Goal: Check status: Check status

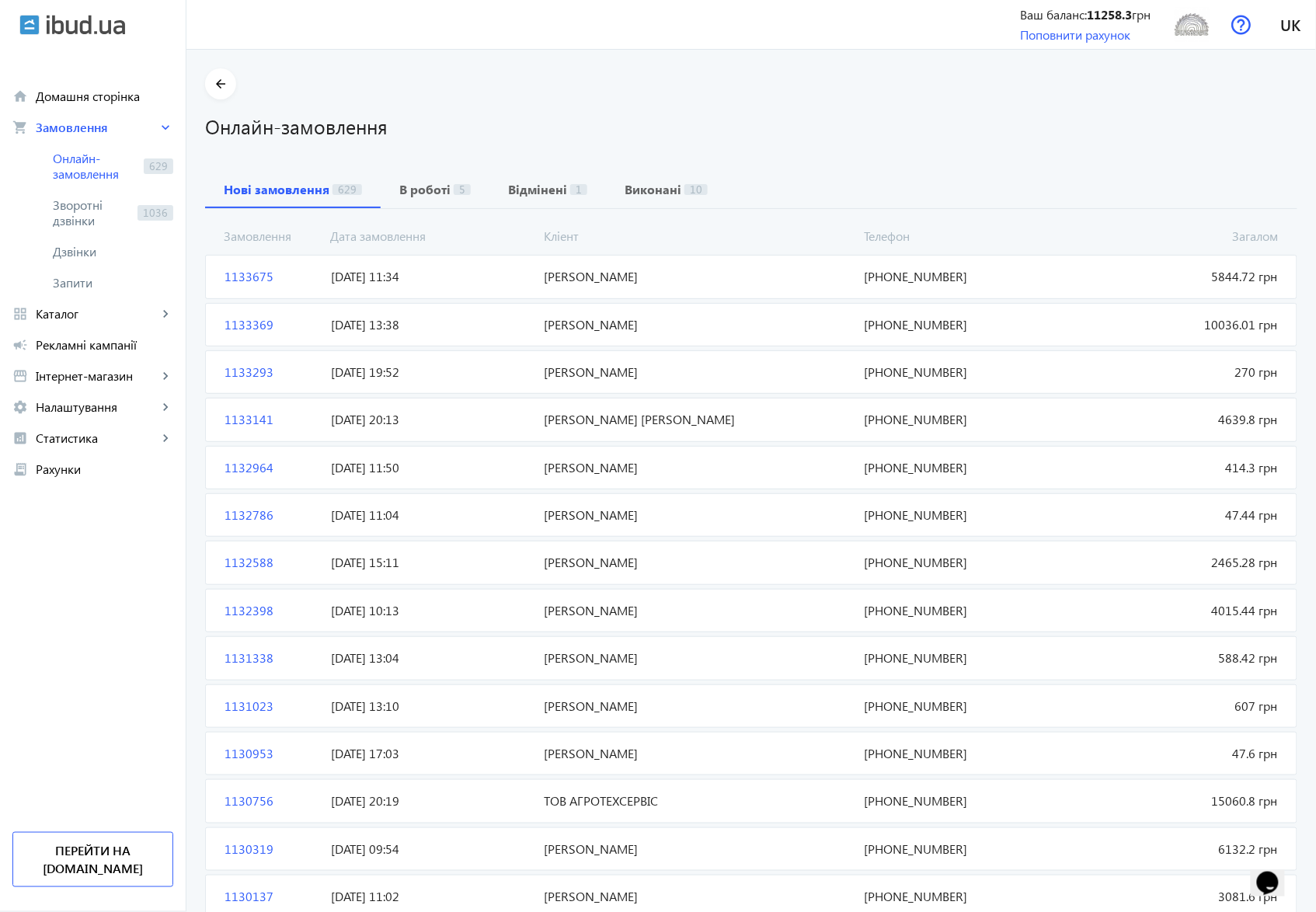
click at [222, 374] on span "1133293" at bounding box center [271, 372] width 106 height 17
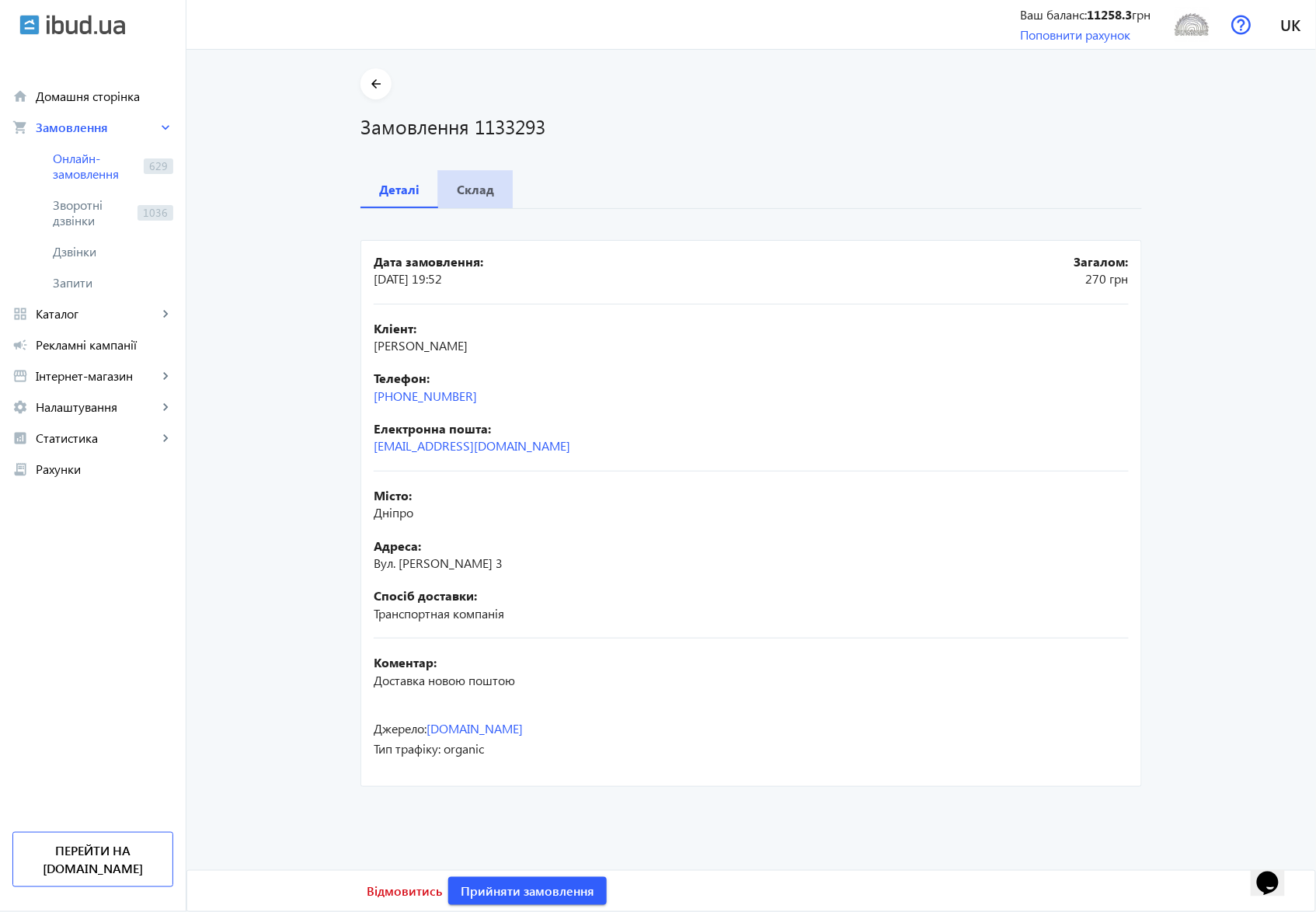
click at [477, 188] on b "Склад" at bounding box center [475, 189] width 38 height 13
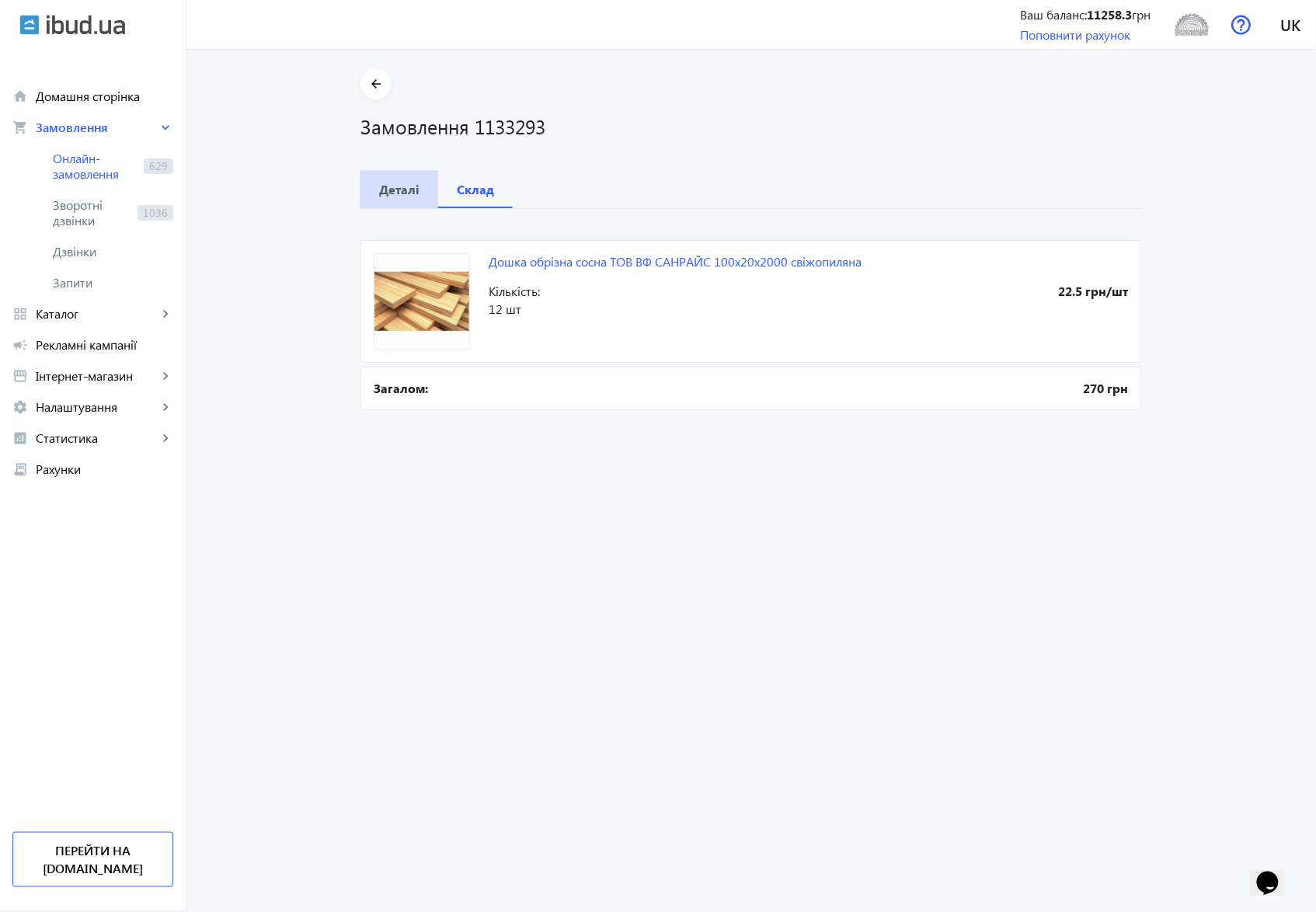
click at [380, 190] on b "Деталі" at bounding box center [399, 189] width 40 height 13
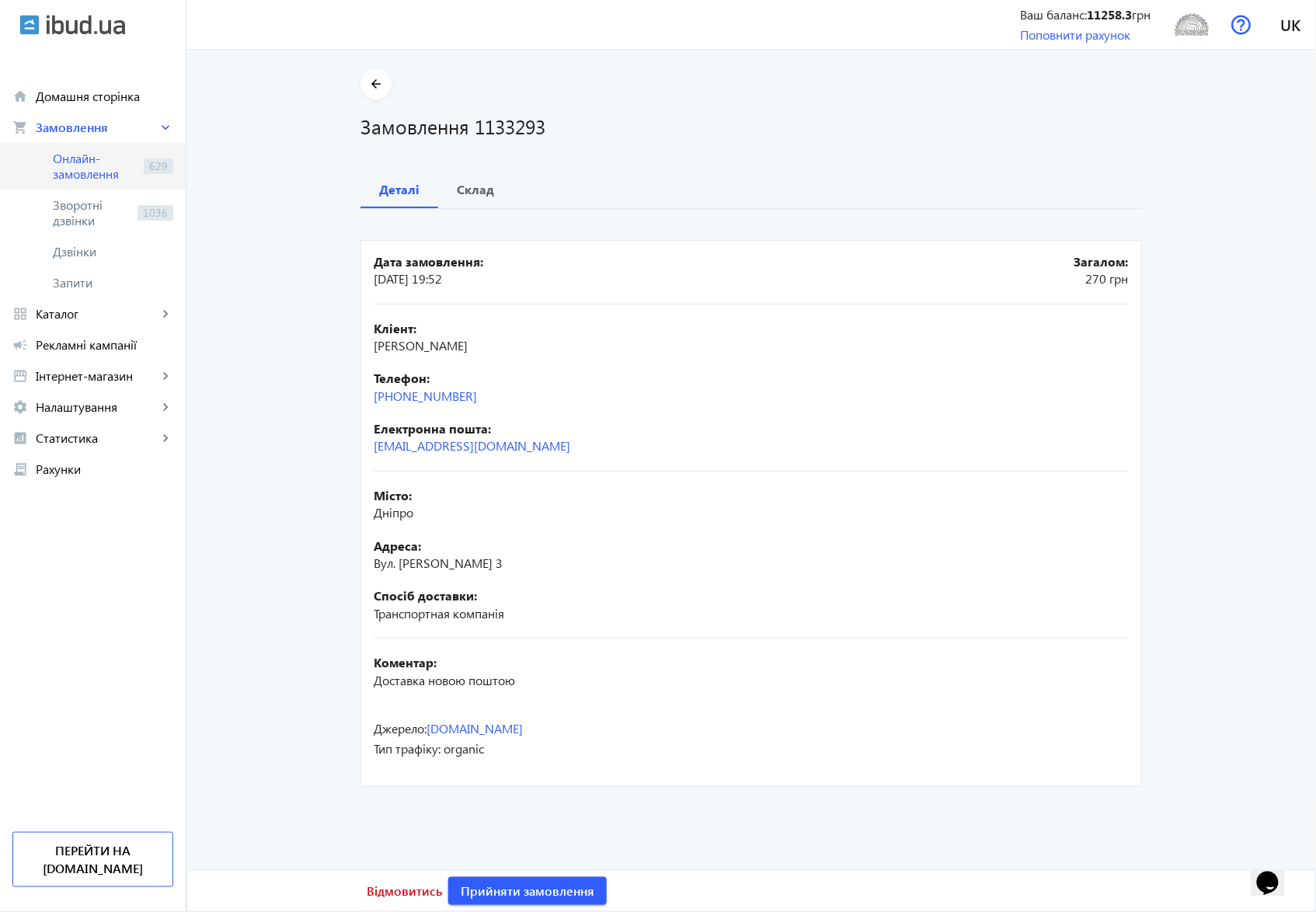
click at [73, 162] on span "Онлайн-замовлення" at bounding box center [95, 166] width 85 height 31
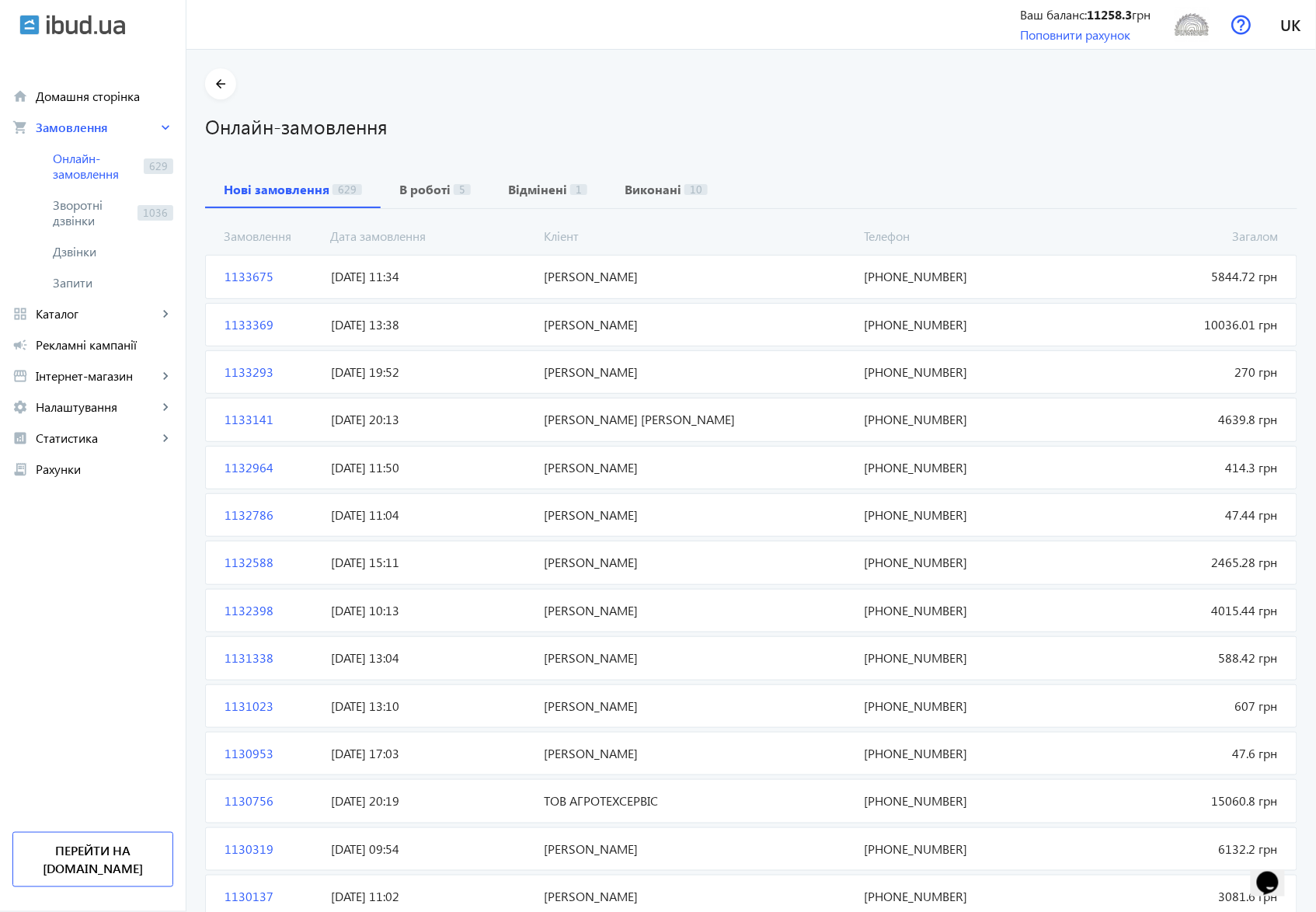
click at [231, 326] on span "1133369" at bounding box center [271, 325] width 106 height 17
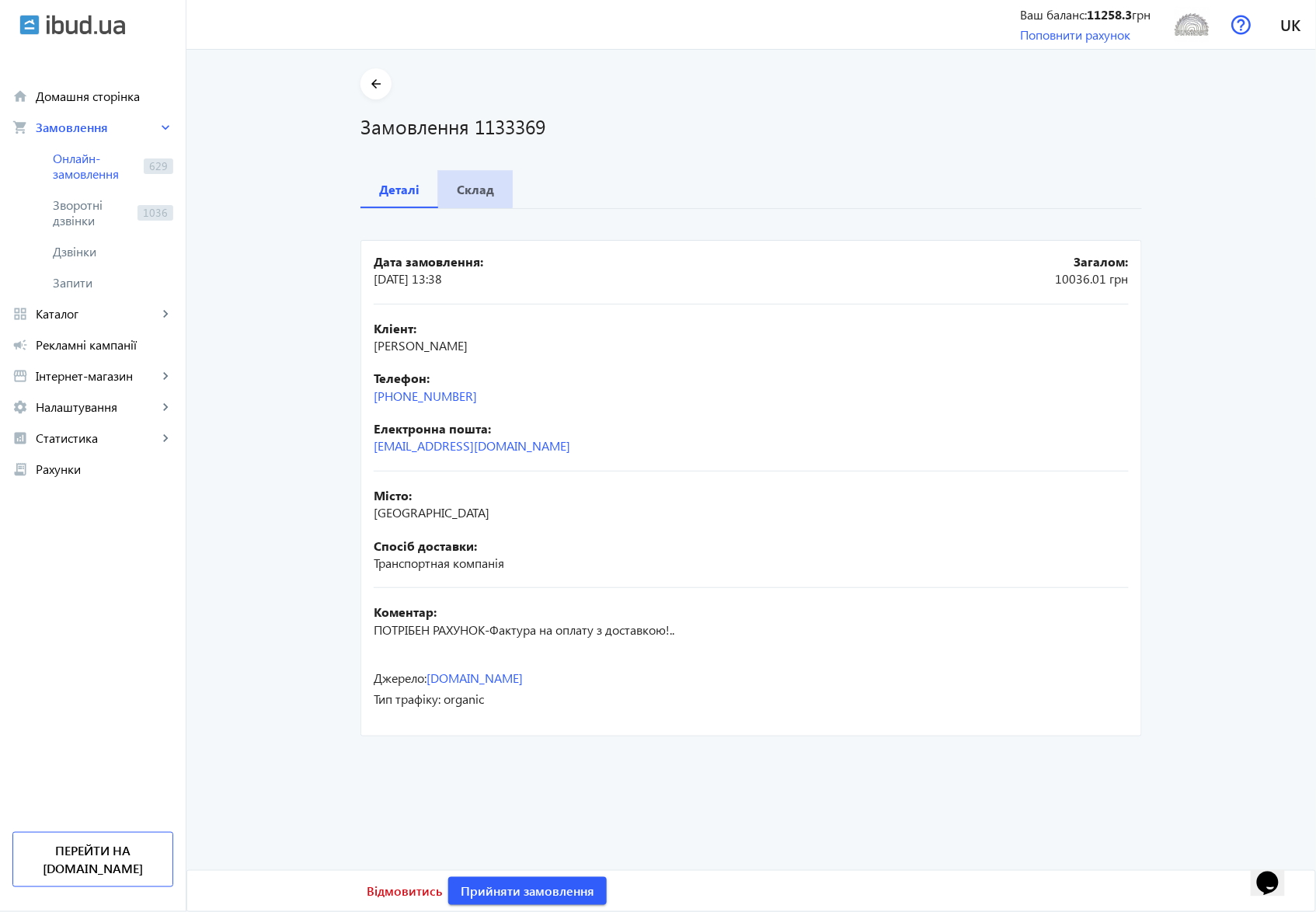
click at [470, 188] on b "Склад" at bounding box center [475, 189] width 38 height 13
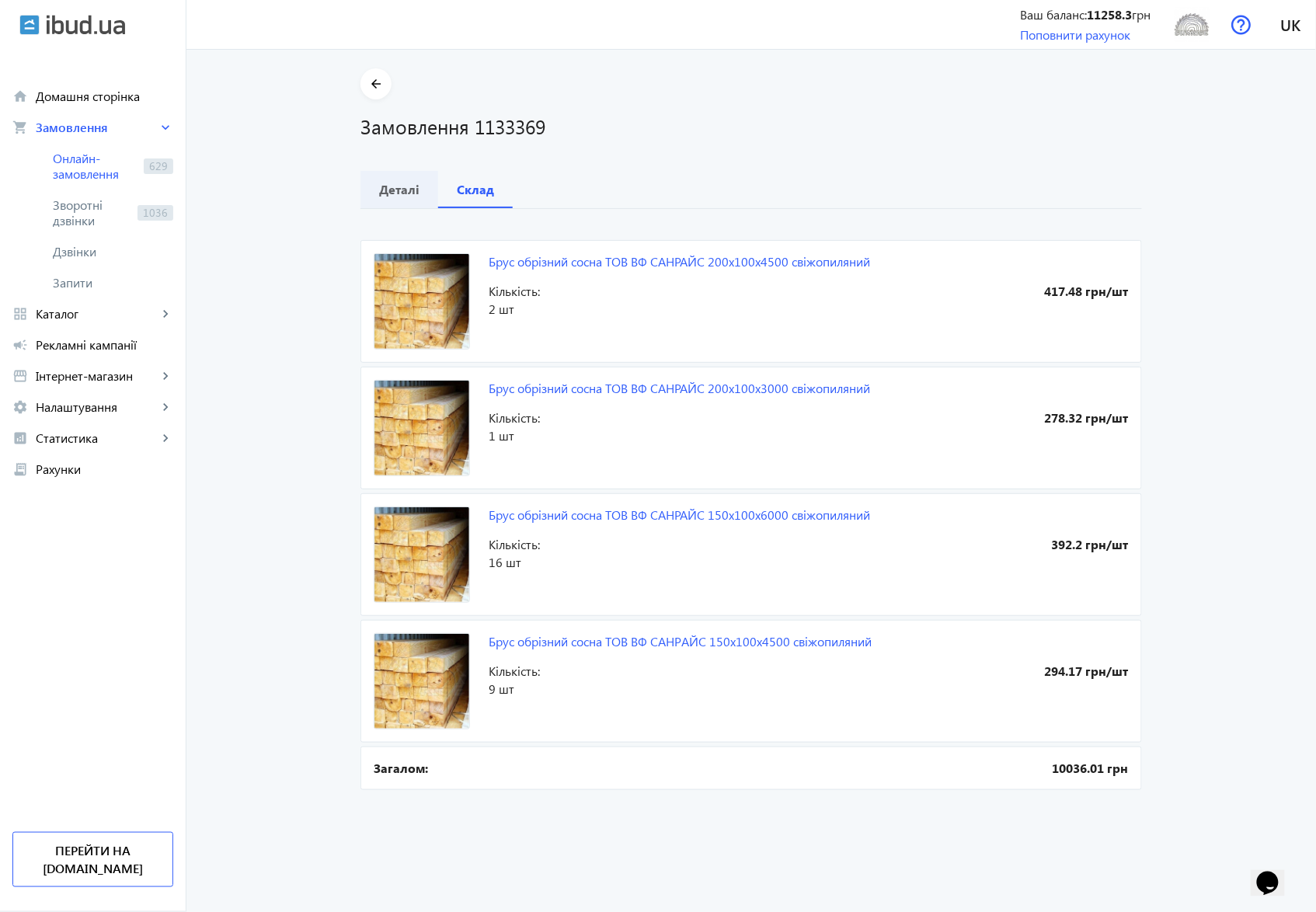
click at [389, 190] on b "Деталі" at bounding box center [399, 189] width 40 height 13
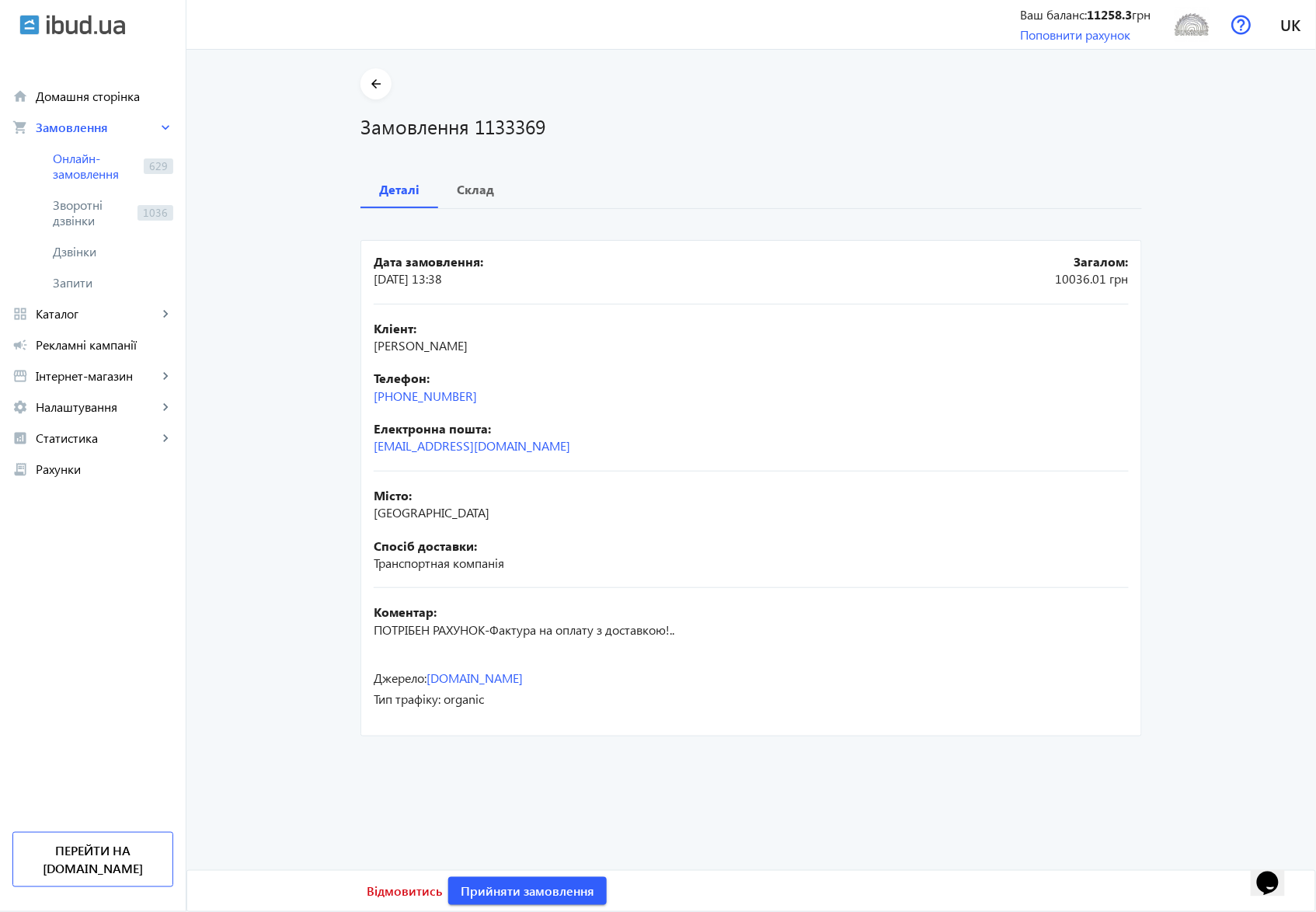
drag, startPoint x: 511, startPoint y: 346, endPoint x: 370, endPoint y: 350, distance: 141.1
click at [374, 350] on div "Кліент: [PERSON_NAME]" at bounding box center [751, 337] width 755 height 35
copy span "[PERSON_NAME]"
drag, startPoint x: 486, startPoint y: 396, endPoint x: 406, endPoint y: 394, distance: 80.0
click at [406, 394] on div "Телефон: [PHONE_NUMBER]" at bounding box center [751, 388] width 755 height 35
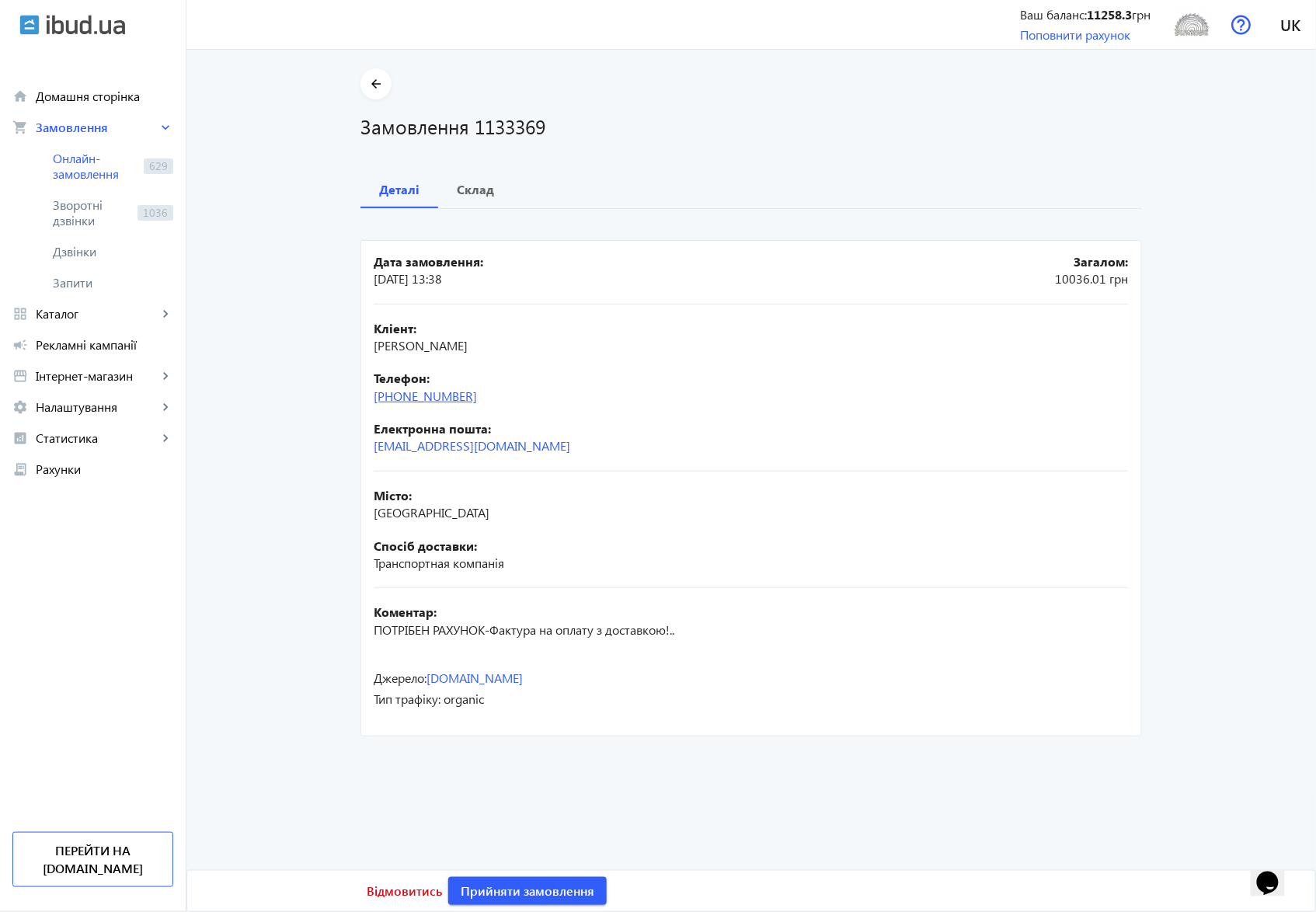
copy link "67) [PHONE_NUMBER]"
drag, startPoint x: 370, startPoint y: 345, endPoint x: 437, endPoint y: 346, distance: 67.0
click at [440, 346] on span "[PERSON_NAME]" at bounding box center [420, 345] width 94 height 16
copy span "[PERSON_NAME]"
click at [486, 193] on b "Склад" at bounding box center [475, 189] width 38 height 13
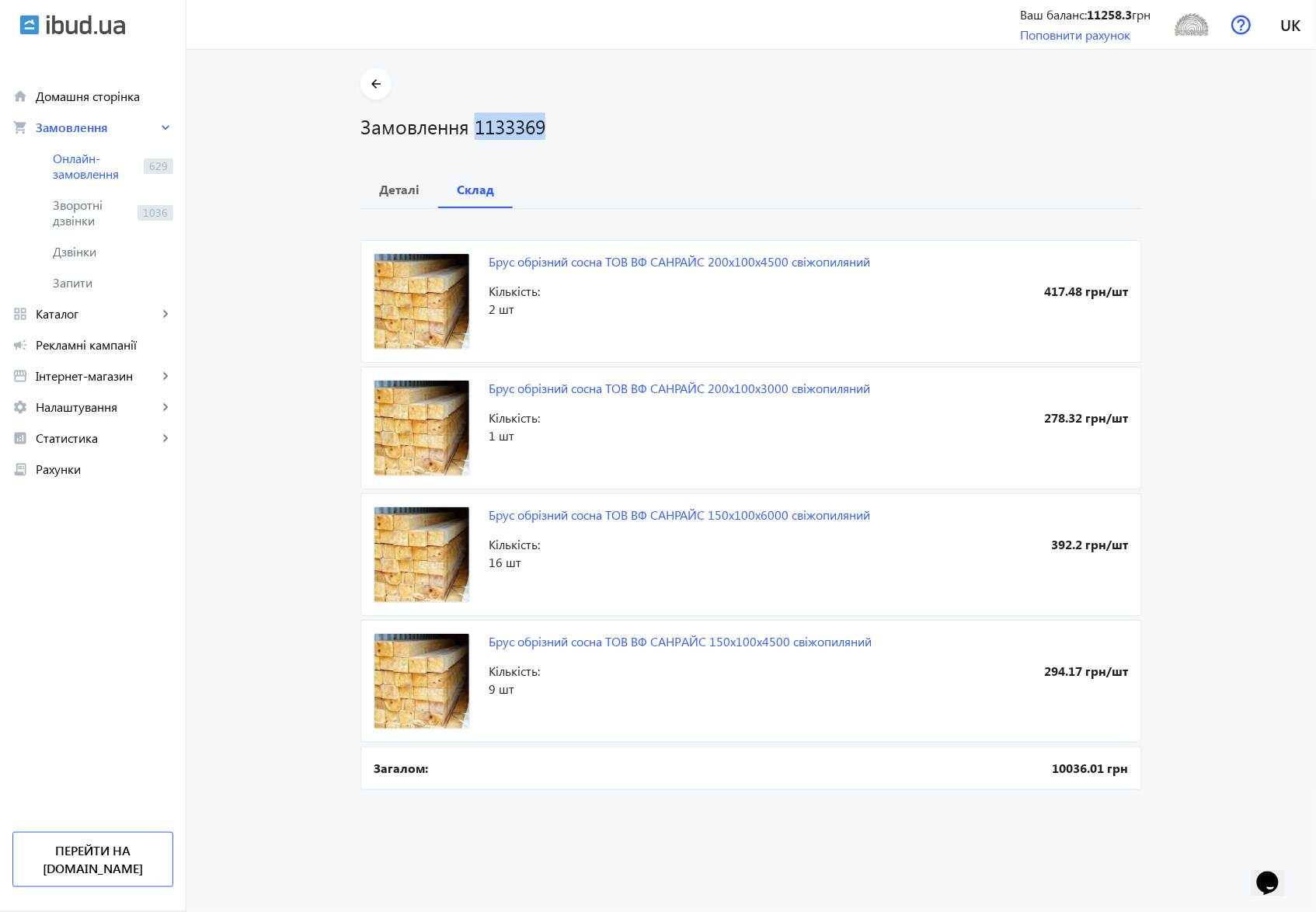
drag, startPoint x: 472, startPoint y: 122, endPoint x: 544, endPoint y: 125, distance: 72.1
click at [544, 125] on h1 "Замовлення 1133369" at bounding box center [751, 126] width 782 height 27
copy h1 "1133369"
